Goal: Transaction & Acquisition: Purchase product/service

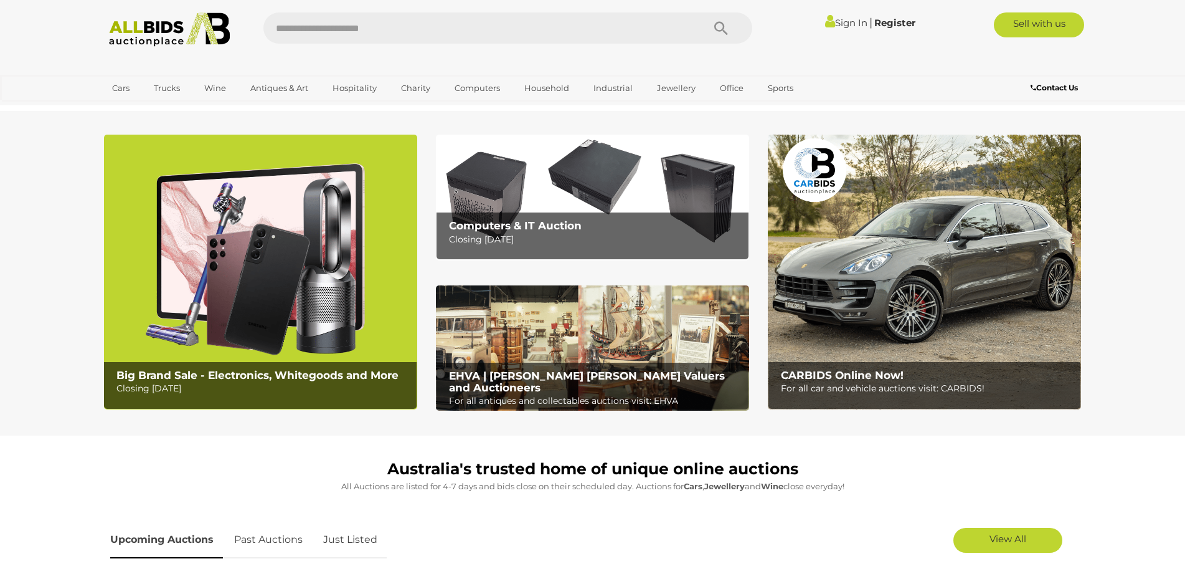
click at [452, 34] on input "text" at bounding box center [476, 27] width 427 height 31
type input "**********"
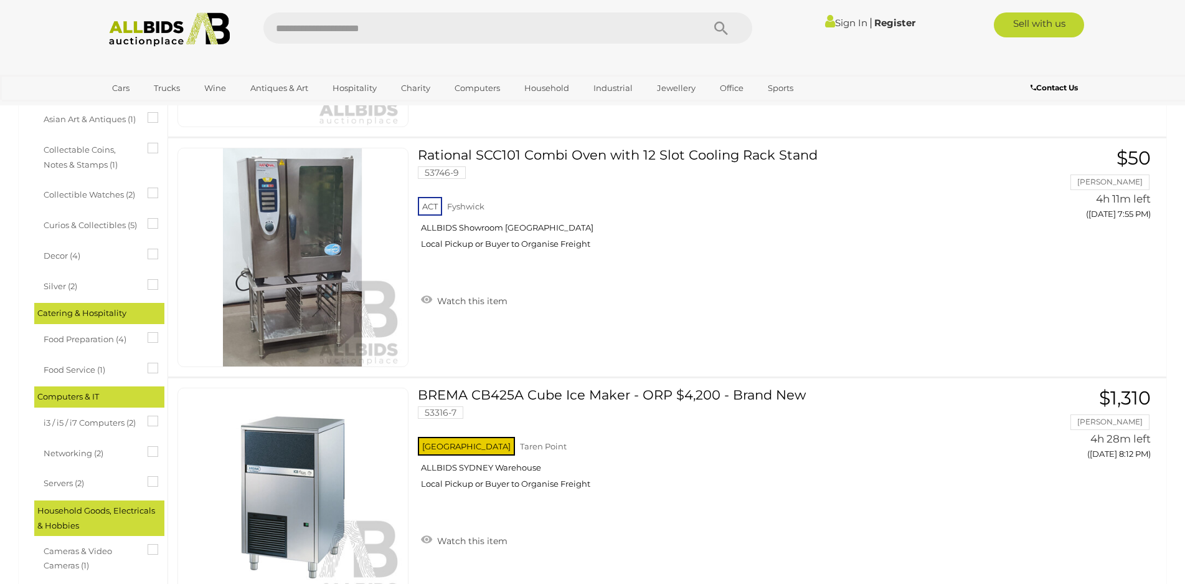
scroll to position [1193, 0]
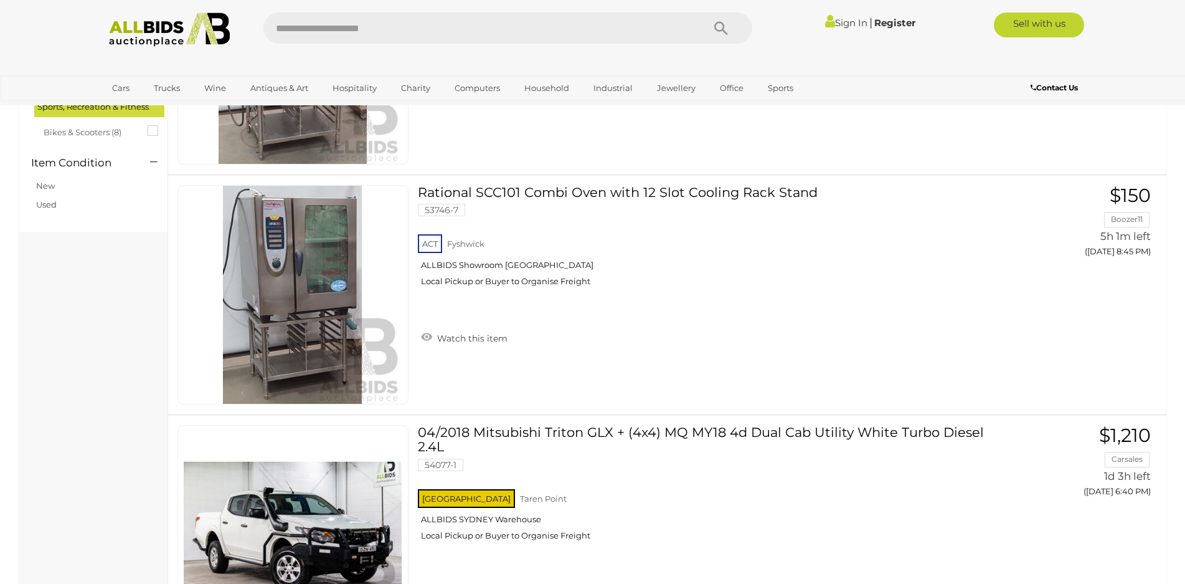
click at [352, 26] on input "text" at bounding box center [476, 27] width 427 height 31
type input "*********"
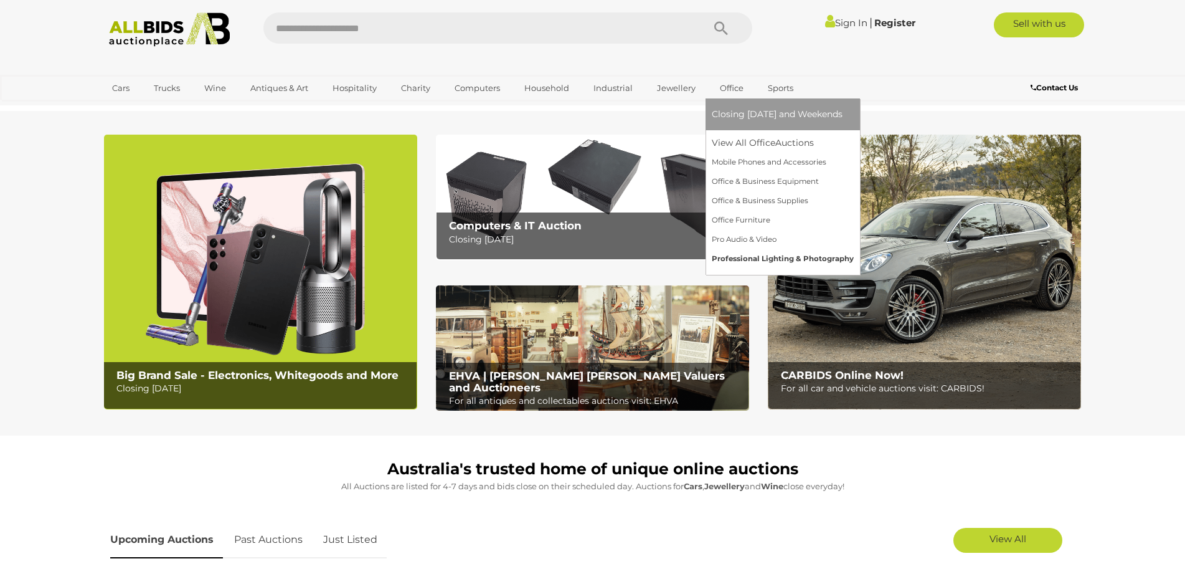
click at [731, 254] on link "Professional Lighting & Photography" at bounding box center [783, 258] width 142 height 19
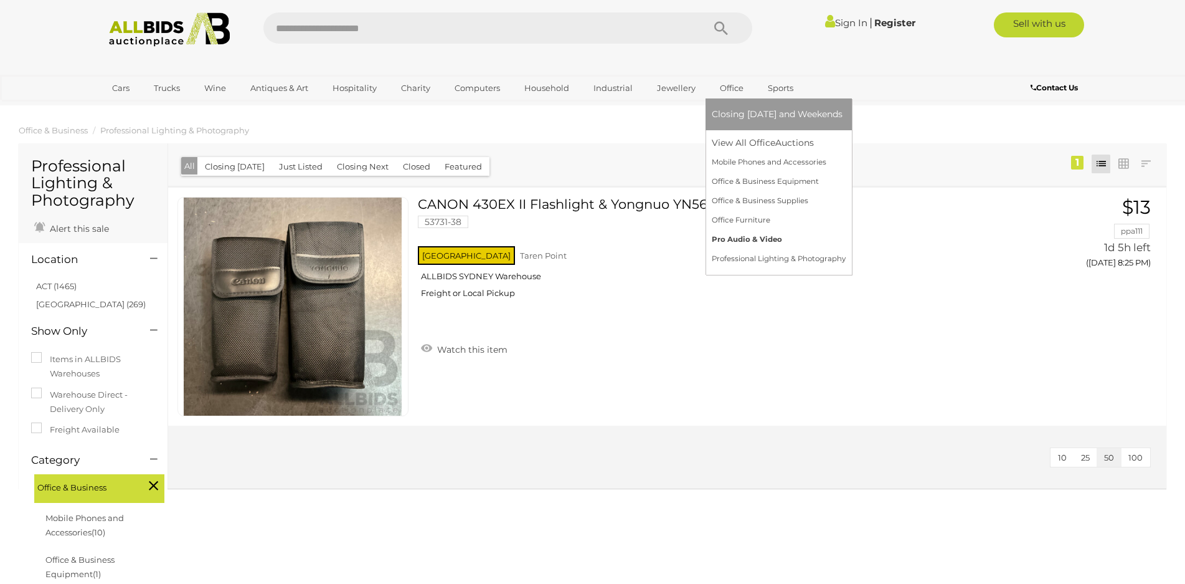
click at [744, 239] on link "Pro Audio & Video" at bounding box center [779, 239] width 134 height 19
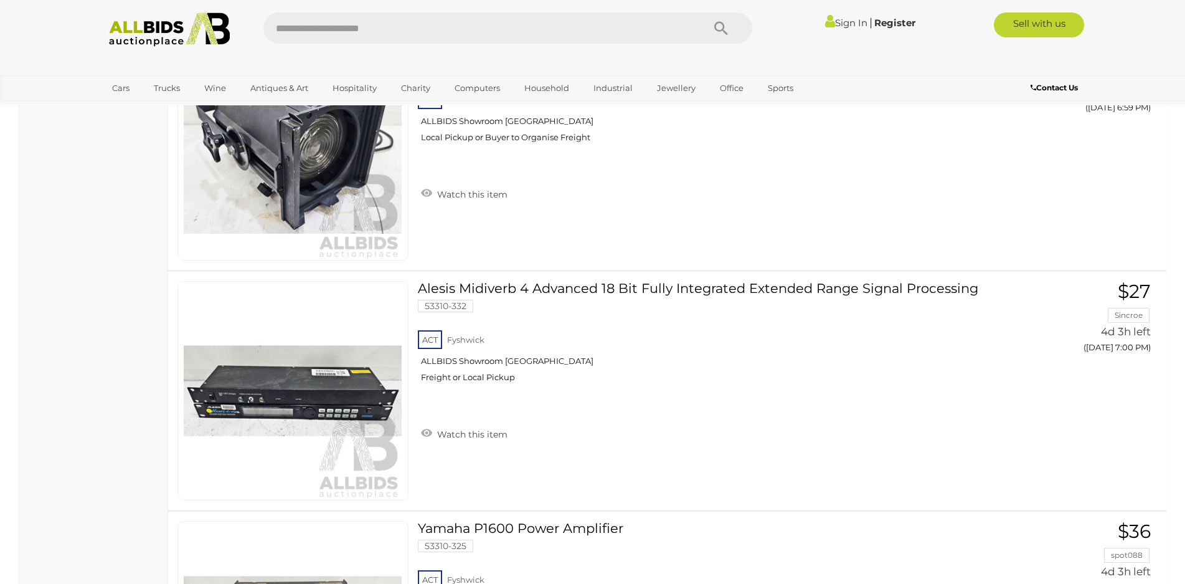
scroll to position [3555, 0]
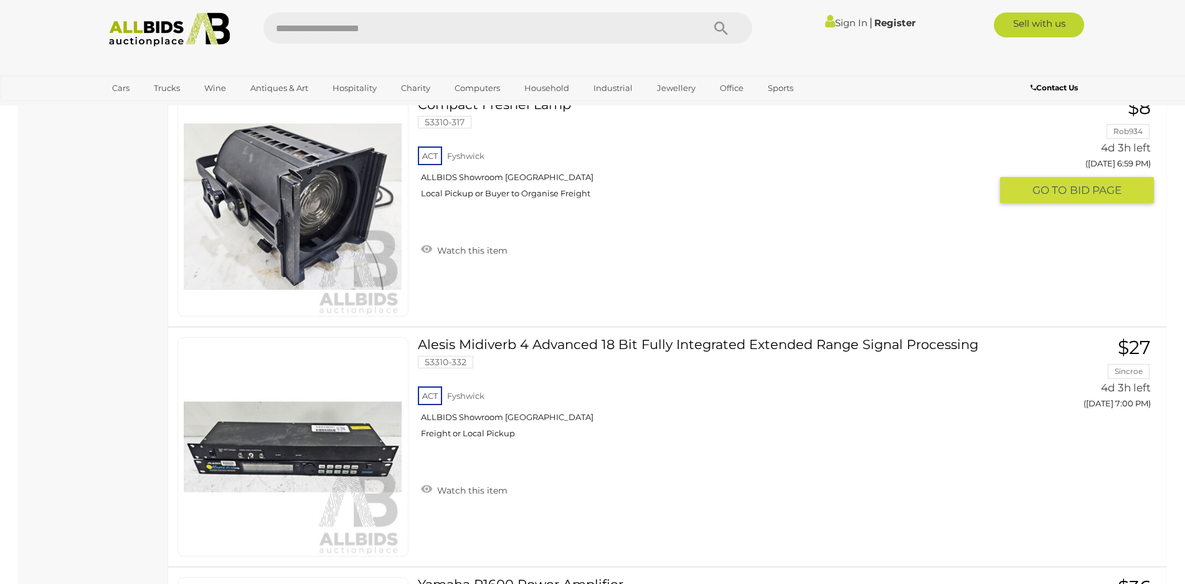
click at [340, 189] on link at bounding box center [293, 206] width 231 height 219
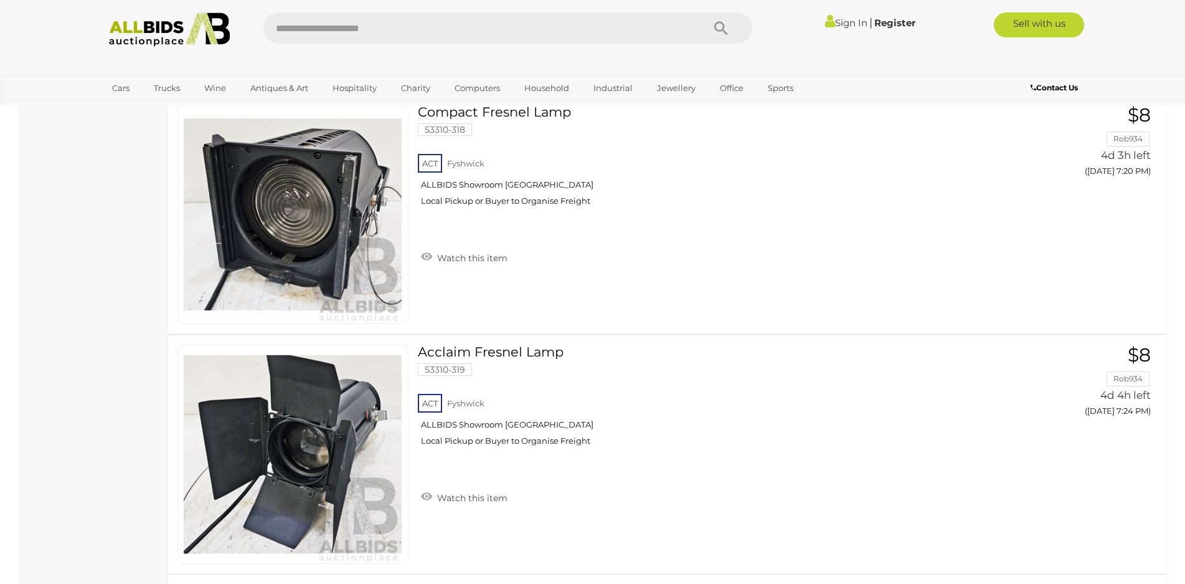
scroll to position [7652, 0]
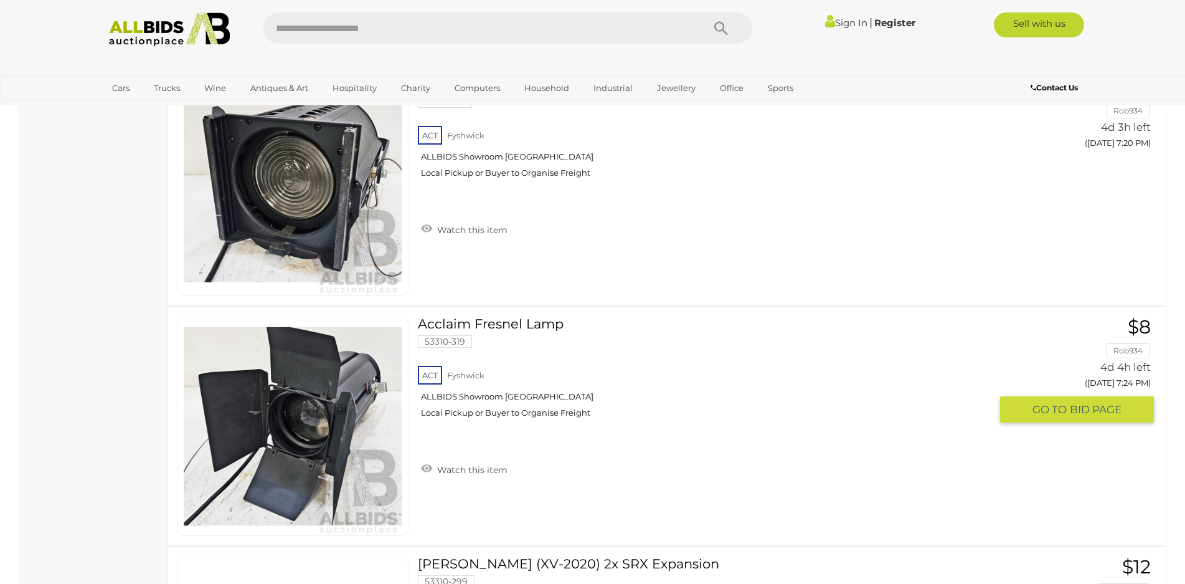
click at [318, 409] on link at bounding box center [293, 425] width 231 height 219
